Goal: Obtain resource: Download file/media

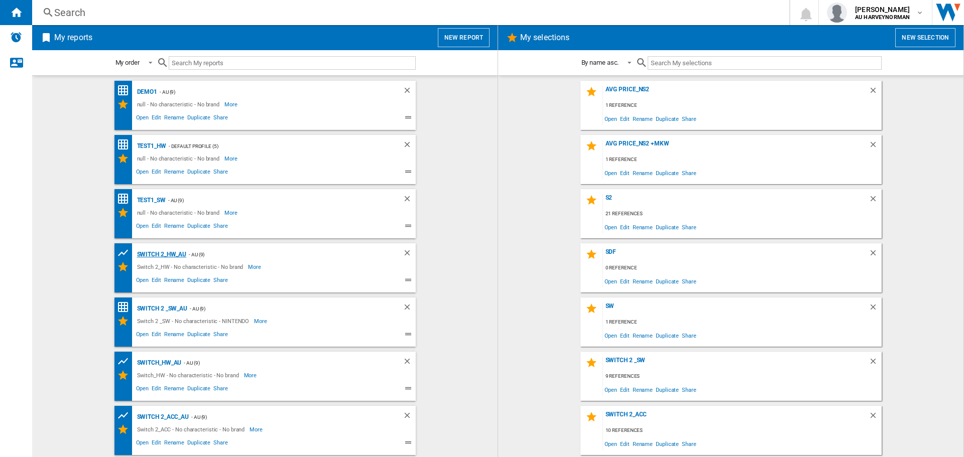
click at [160, 256] on div "Switch 2_HW_AU" at bounding box center [161, 255] width 52 height 13
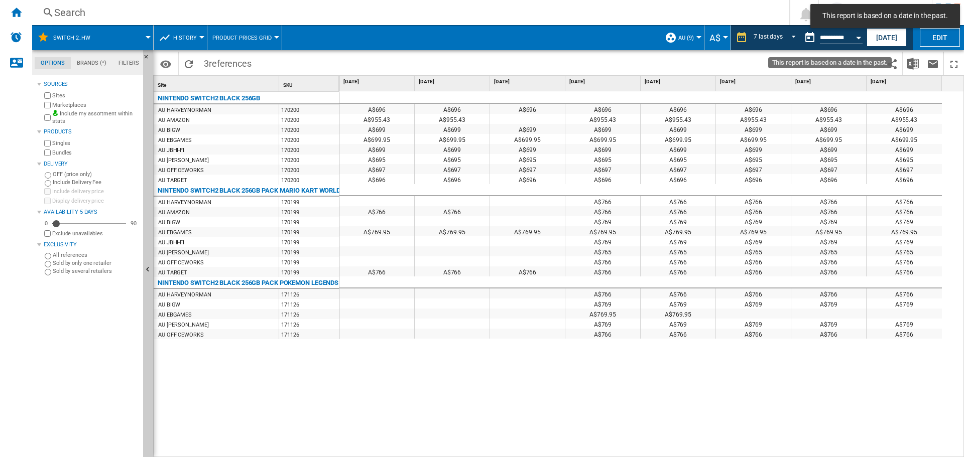
click at [858, 37] on div "Open calendar" at bounding box center [858, 38] width 5 height 3
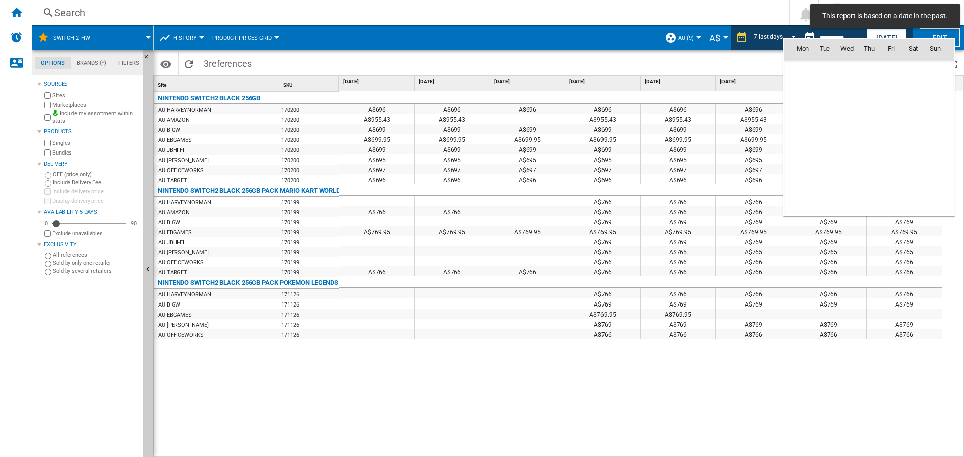
scroll to position [4658, 0]
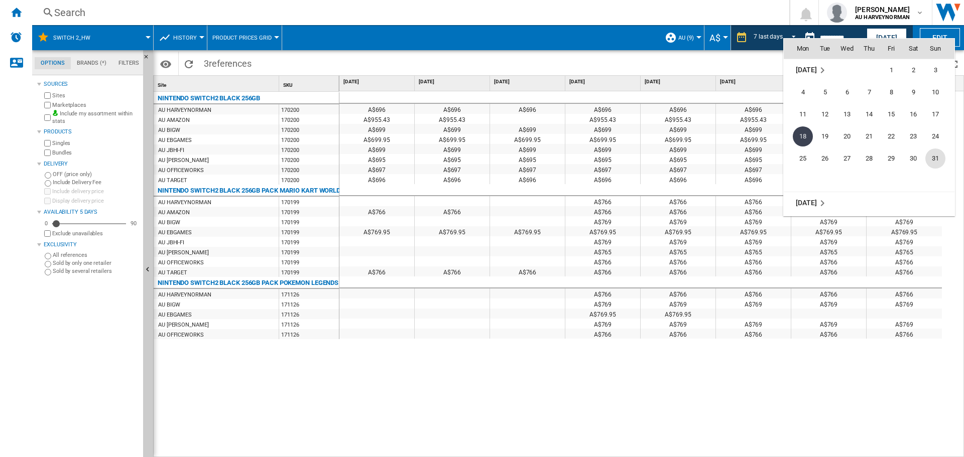
click at [930, 158] on span "31" at bounding box center [935, 159] width 20 height 20
type input "**********"
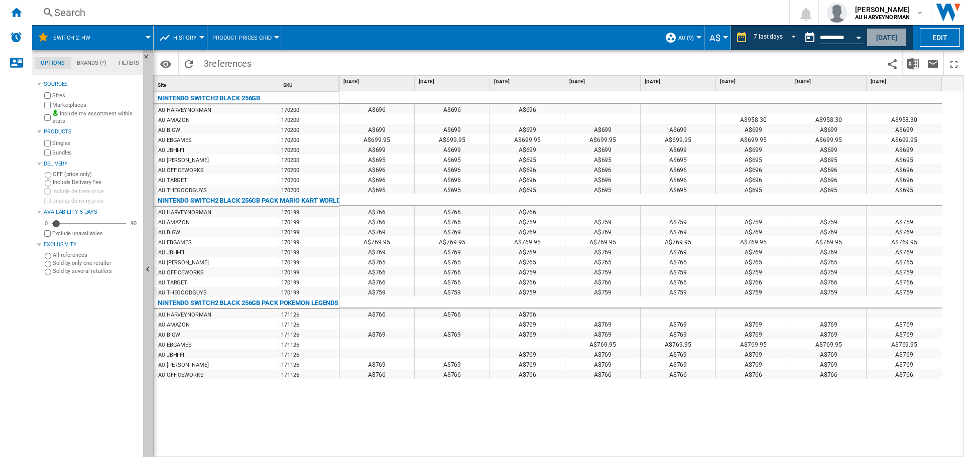
click at [881, 34] on button "[DATE]" at bounding box center [887, 37] width 40 height 19
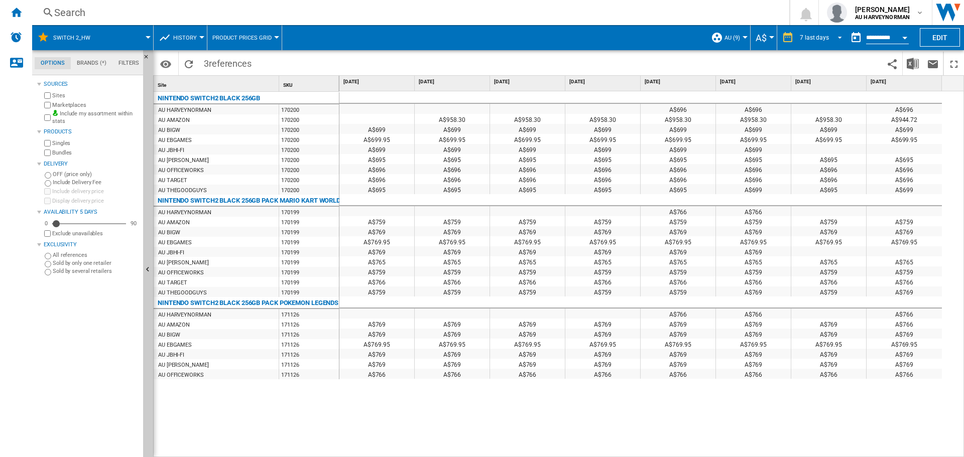
click at [837, 42] on md-select-value "7 last days" at bounding box center [822, 37] width 47 height 15
click at [834, 38] on md-option "1 day" at bounding box center [824, 38] width 68 height 15
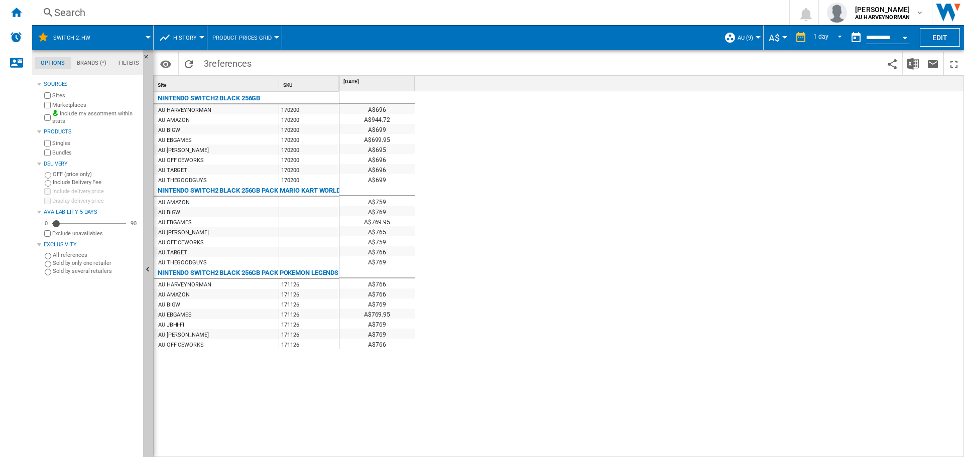
click at [902, 36] on button "Open calendar" at bounding box center [905, 36] width 18 height 18
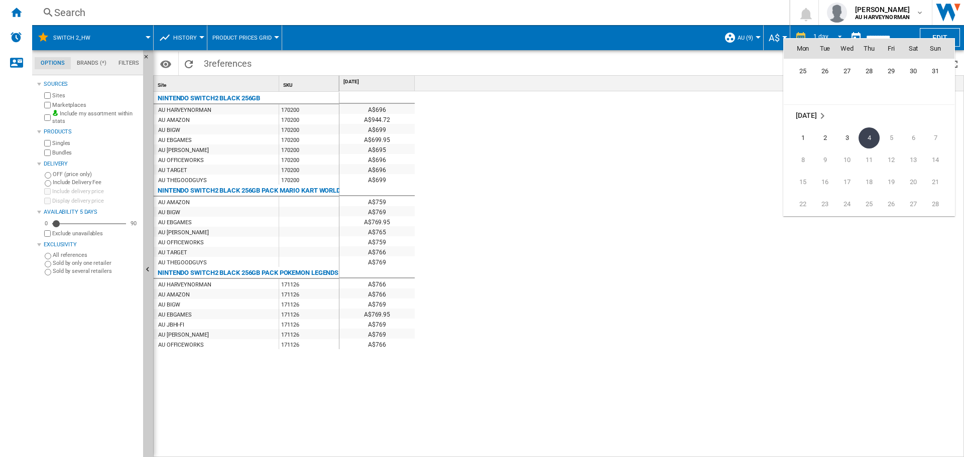
scroll to position [4690, 0]
click at [930, 125] on span "31" at bounding box center [935, 126] width 20 height 20
type input "**********"
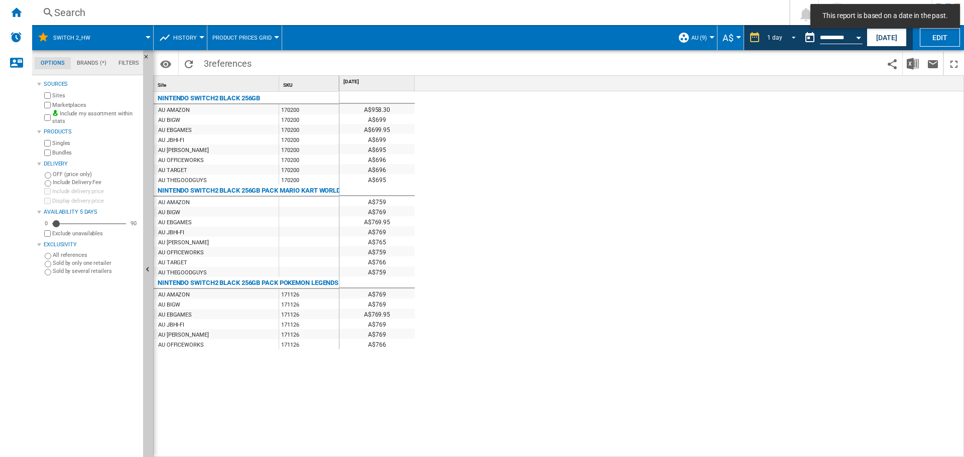
click at [788, 39] on span "REPORTS.WIZARD.STEPS.REPORT.STEPS.REPORT_OPTIONS.PERIOD: 1 day" at bounding box center [791, 36] width 12 height 9
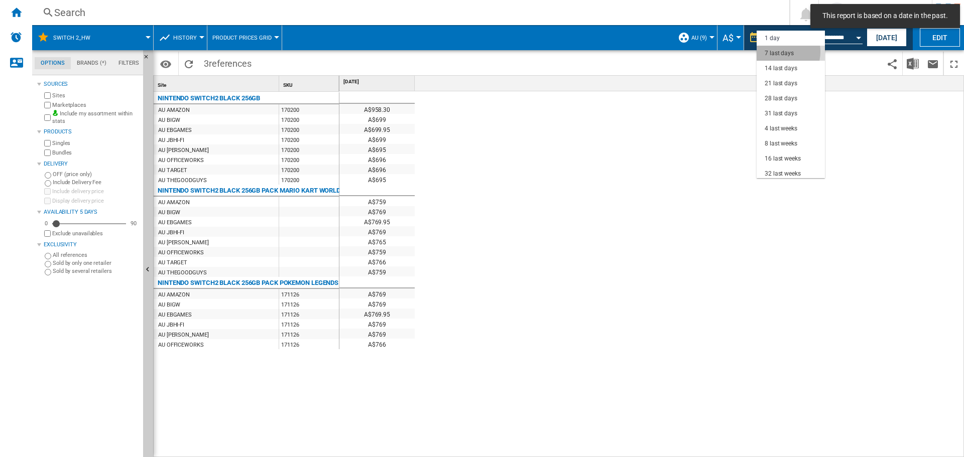
click at [778, 52] on div "7 last days" at bounding box center [779, 53] width 29 height 9
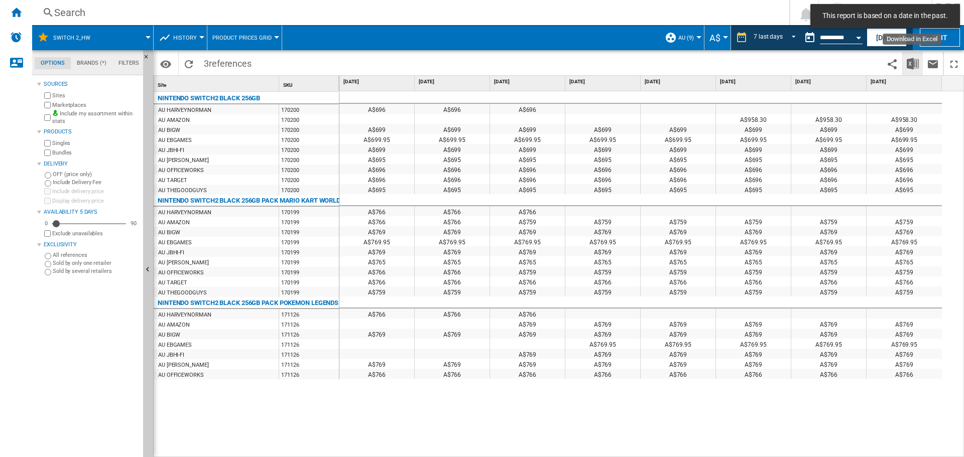
click at [912, 60] on img "Download in Excel" at bounding box center [913, 64] width 12 height 12
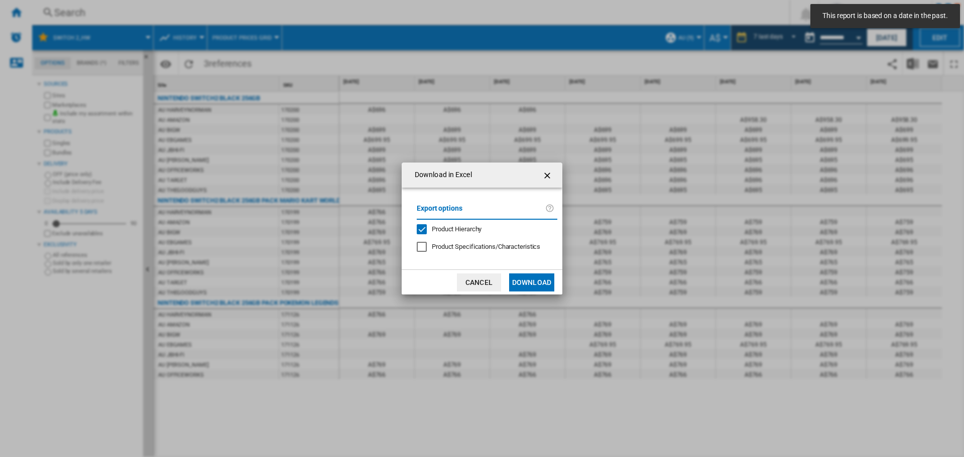
click at [465, 248] on span "Product Specifications/Characteristics" at bounding box center [486, 247] width 108 height 8
click at [535, 287] on button "Download" at bounding box center [531, 283] width 45 height 18
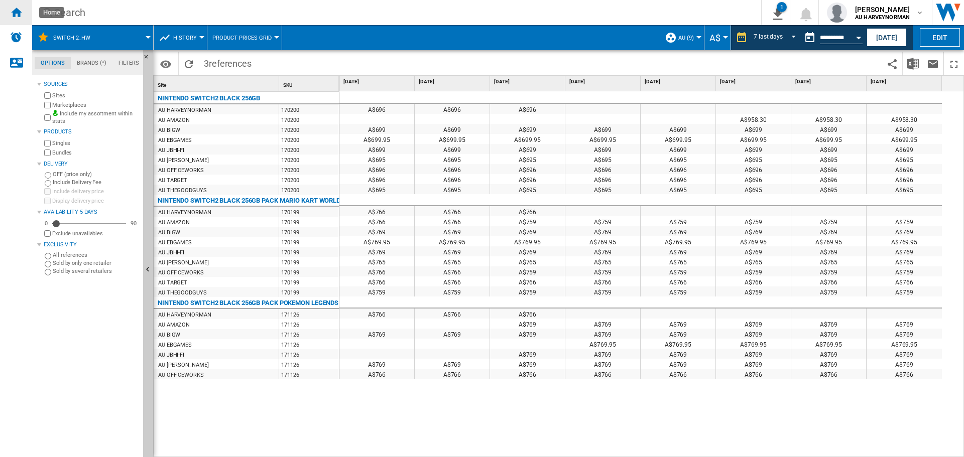
click at [18, 7] on ng-md-icon "Home" at bounding box center [16, 12] width 12 height 12
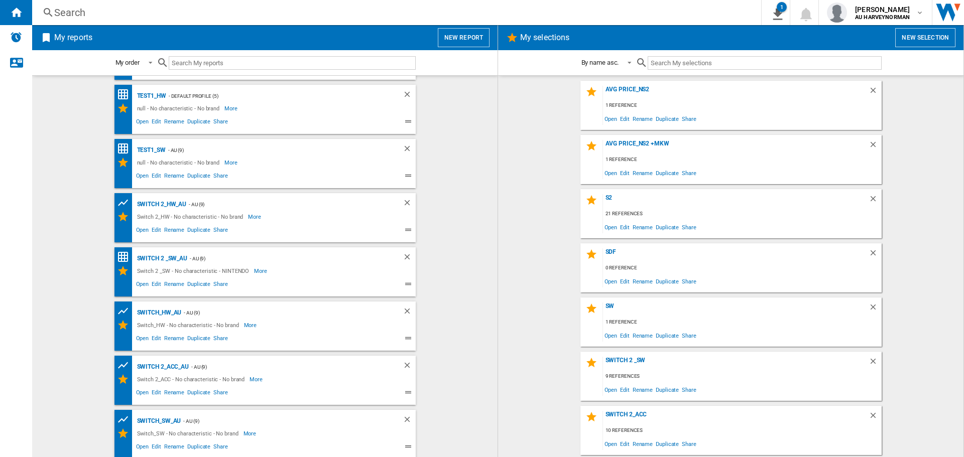
scroll to position [52, 0]
click at [155, 310] on div "Switch_HW_AU" at bounding box center [158, 311] width 47 height 13
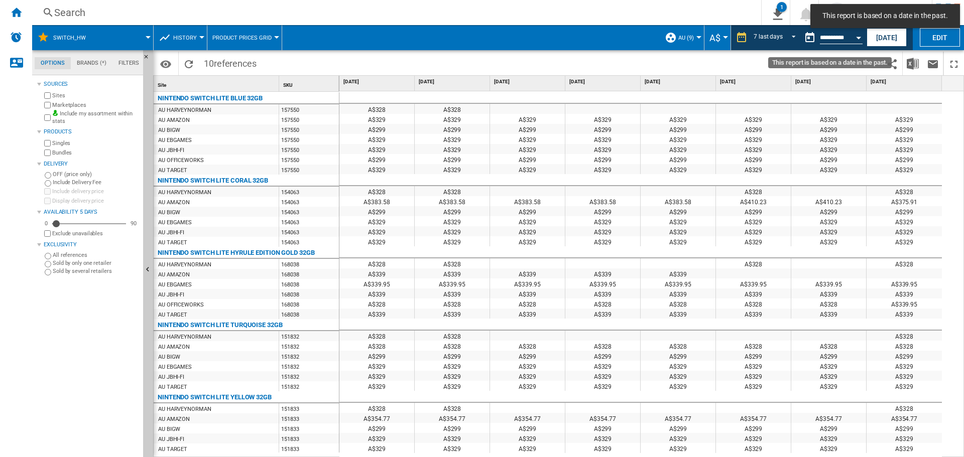
click at [854, 35] on button "Open calendar" at bounding box center [859, 36] width 18 height 18
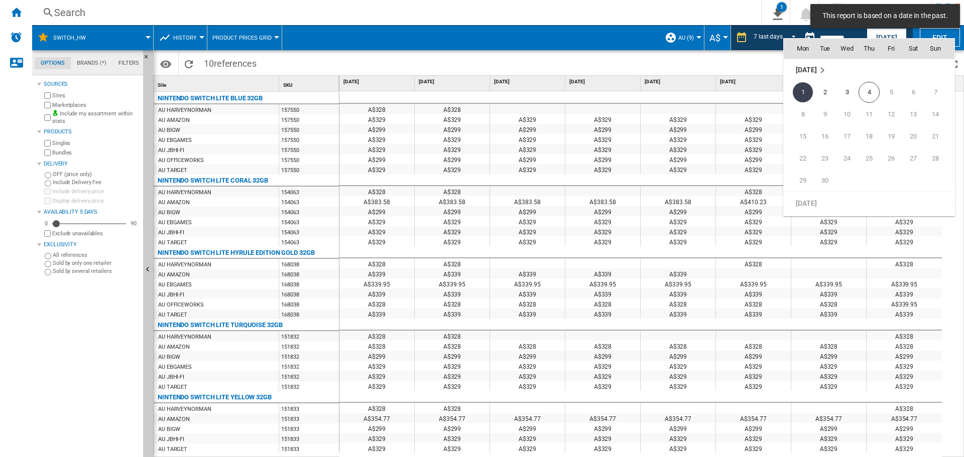
scroll to position [4740, 0]
click at [932, 77] on span "31" at bounding box center [935, 76] width 20 height 20
type input "**********"
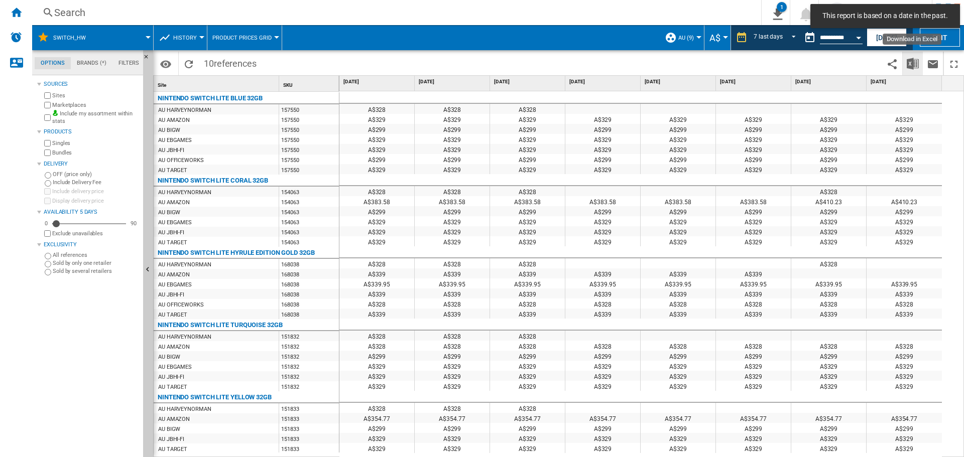
click at [914, 66] on img "Download in Excel" at bounding box center [913, 64] width 12 height 12
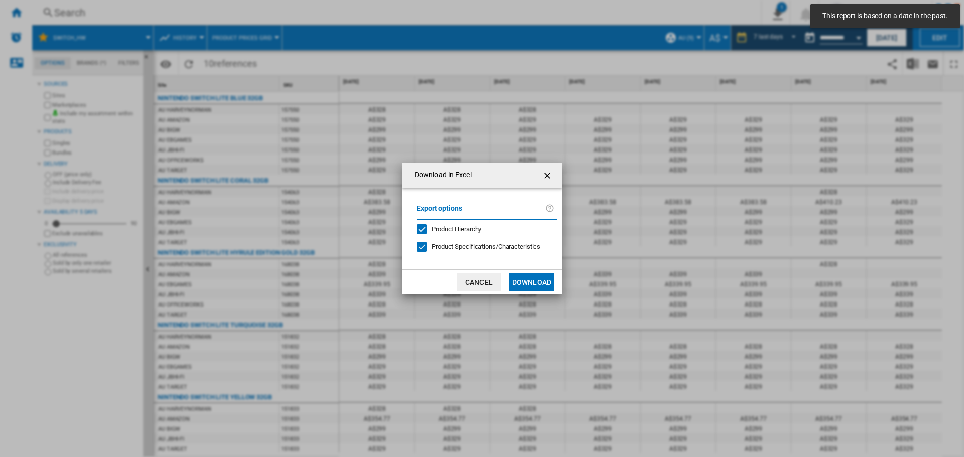
click at [522, 283] on button "Download" at bounding box center [531, 283] width 45 height 18
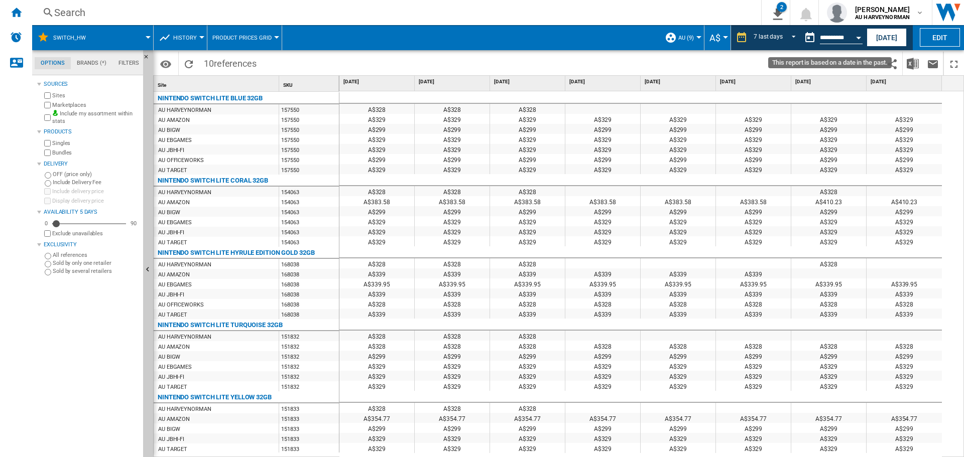
click at [860, 37] on div "Open calendar" at bounding box center [858, 38] width 5 height 3
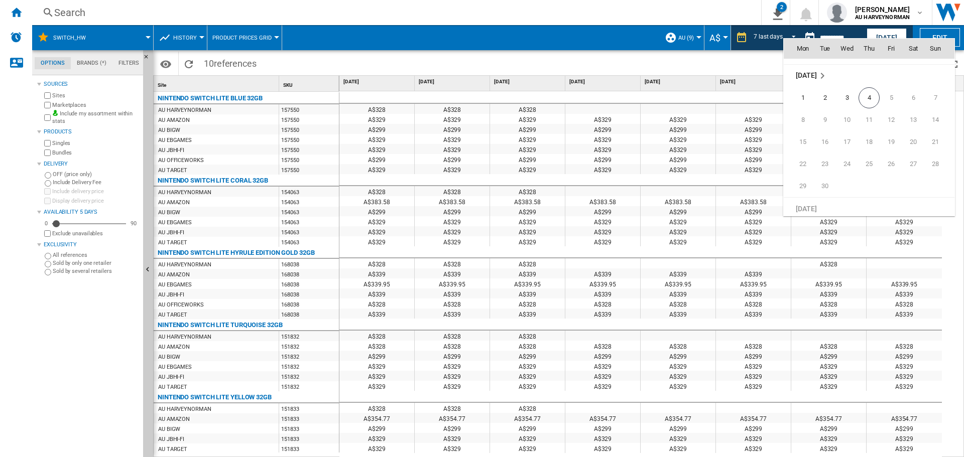
scroll to position [4792, 0]
click at [866, 93] on span "4" at bounding box center [869, 91] width 21 height 21
type input "**********"
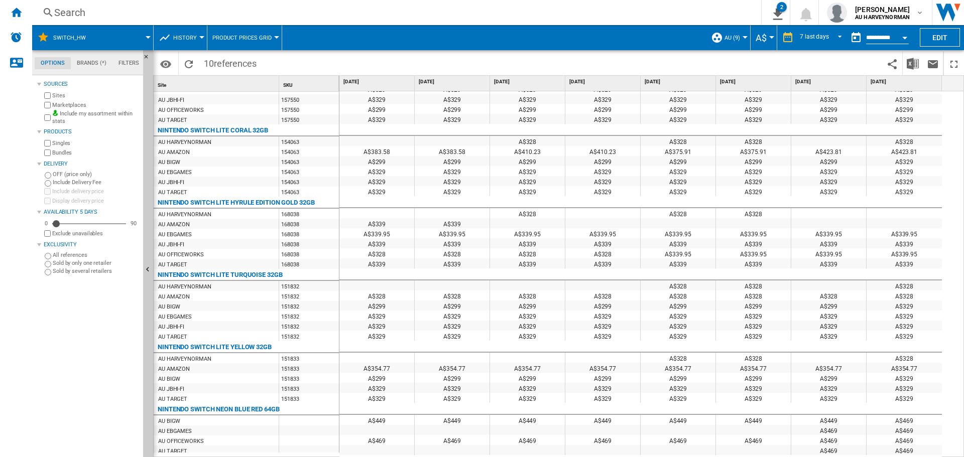
scroll to position [201, 0]
